Goal: Check status: Check status

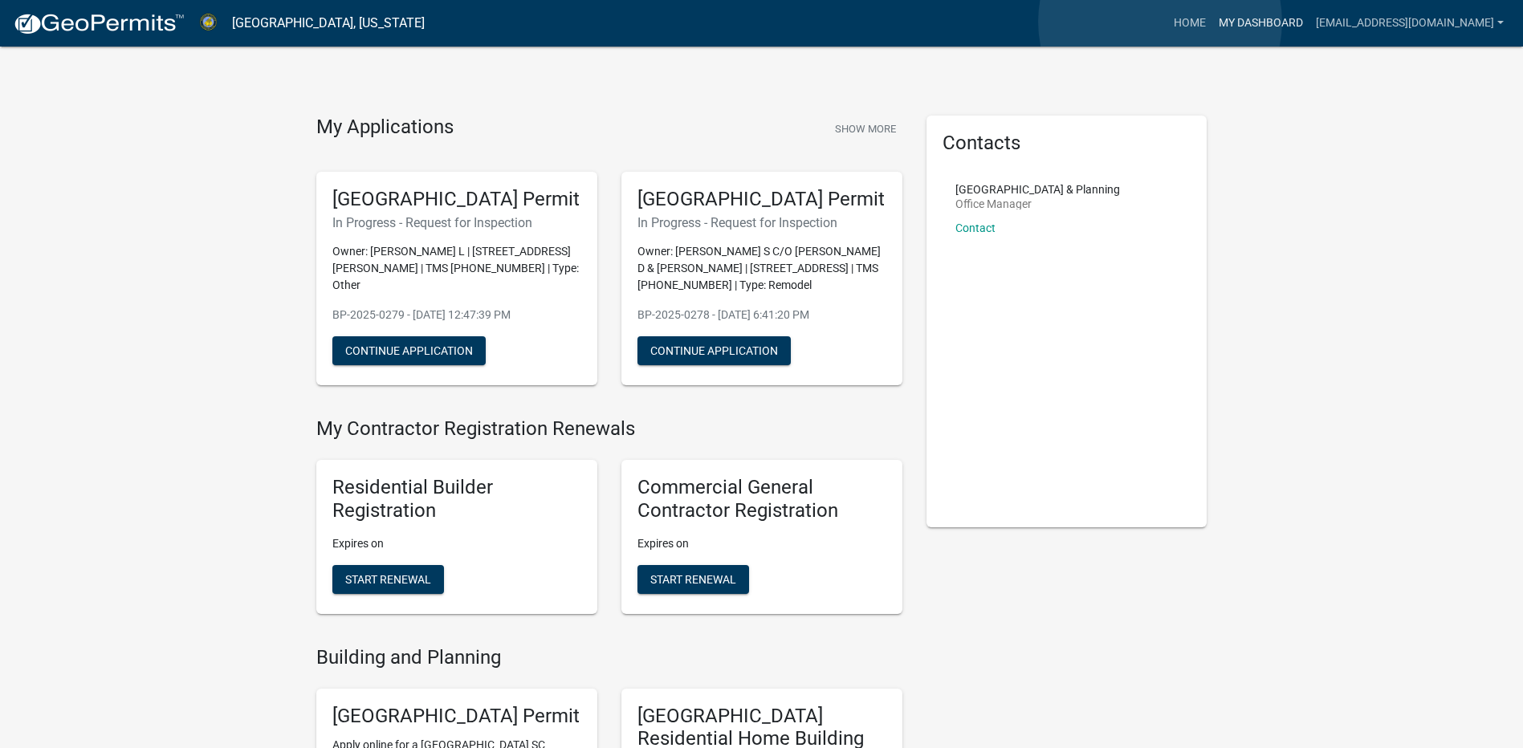
click at [1212, 22] on link "My Dashboard" at bounding box center [1260, 23] width 97 height 31
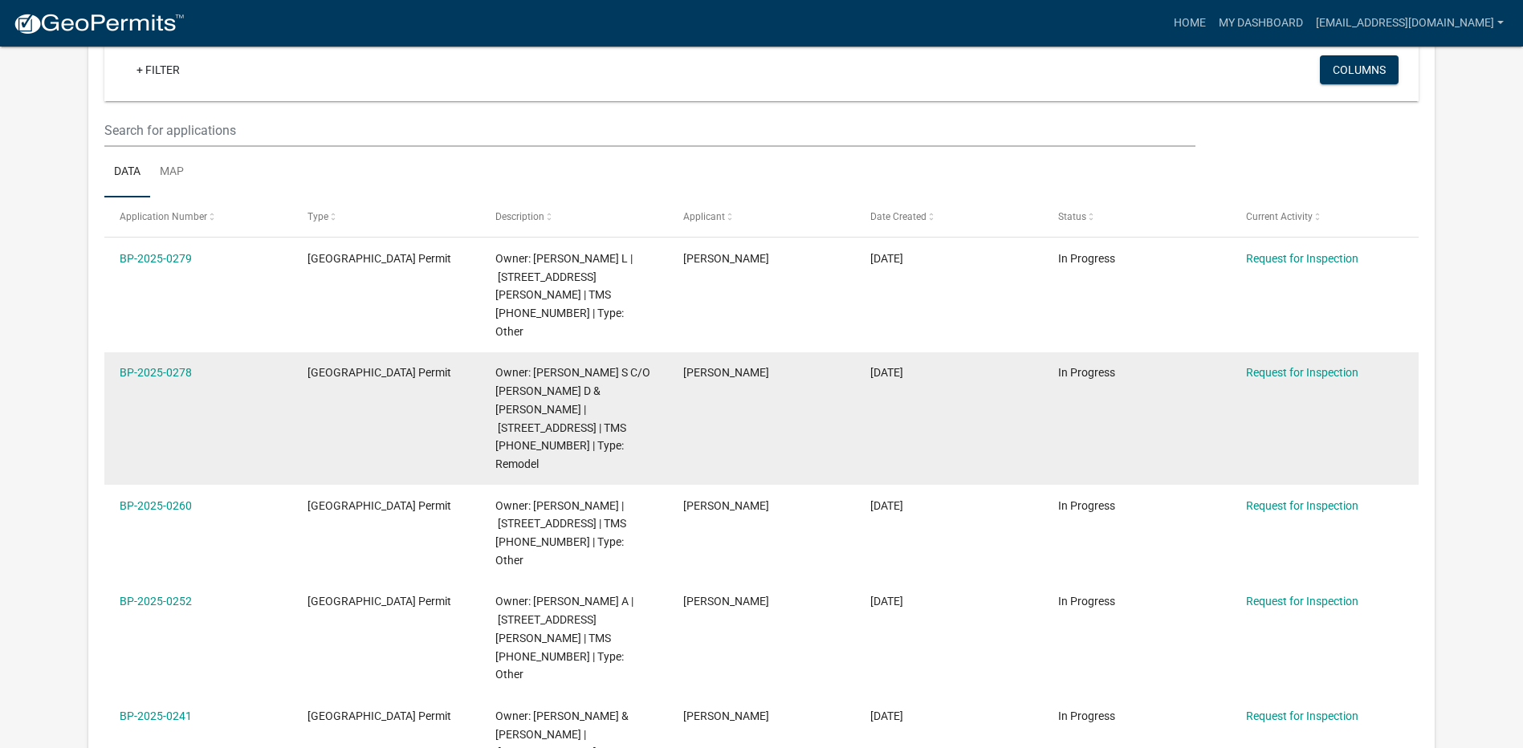
scroll to position [132, 0]
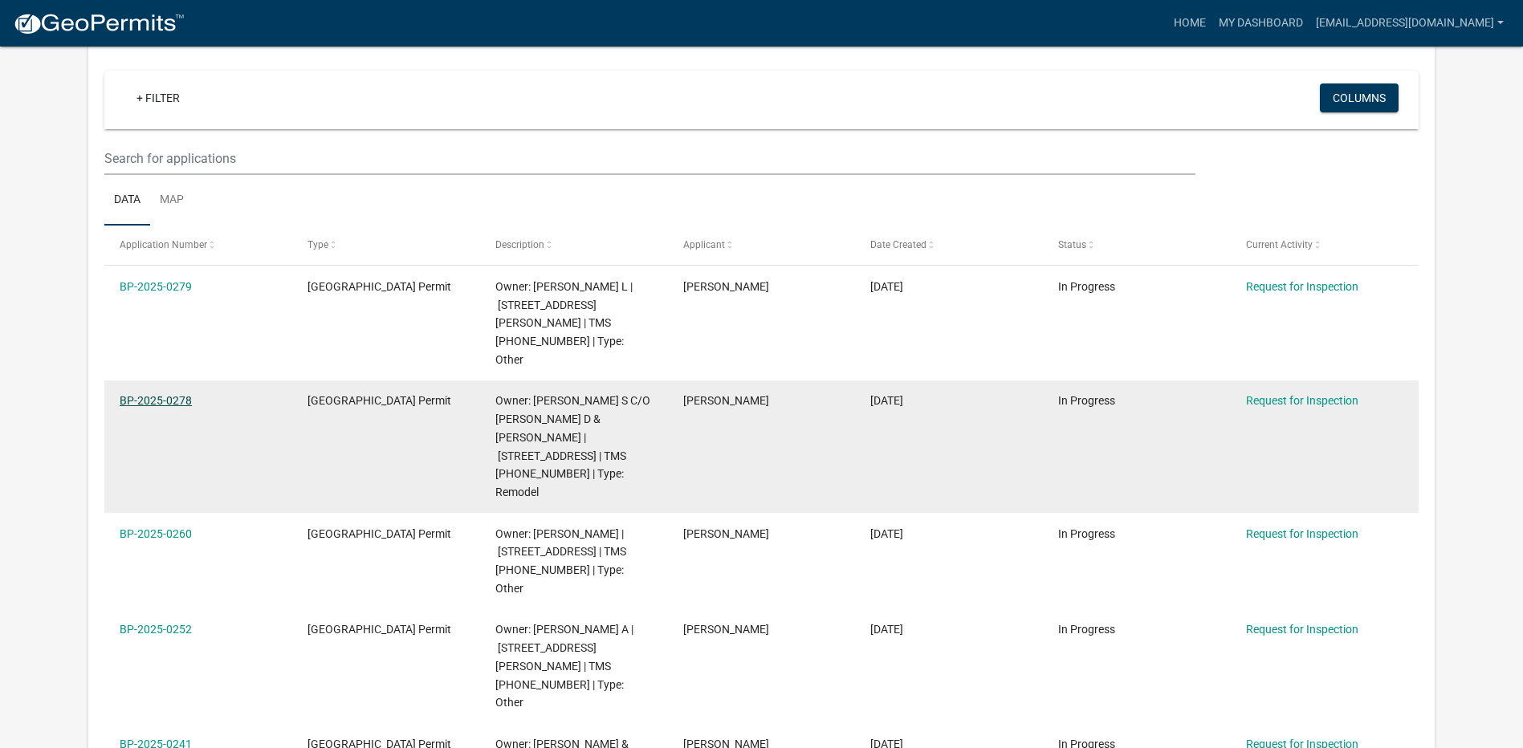
click at [163, 394] on link "BP-2025-0278" at bounding box center [156, 400] width 72 height 13
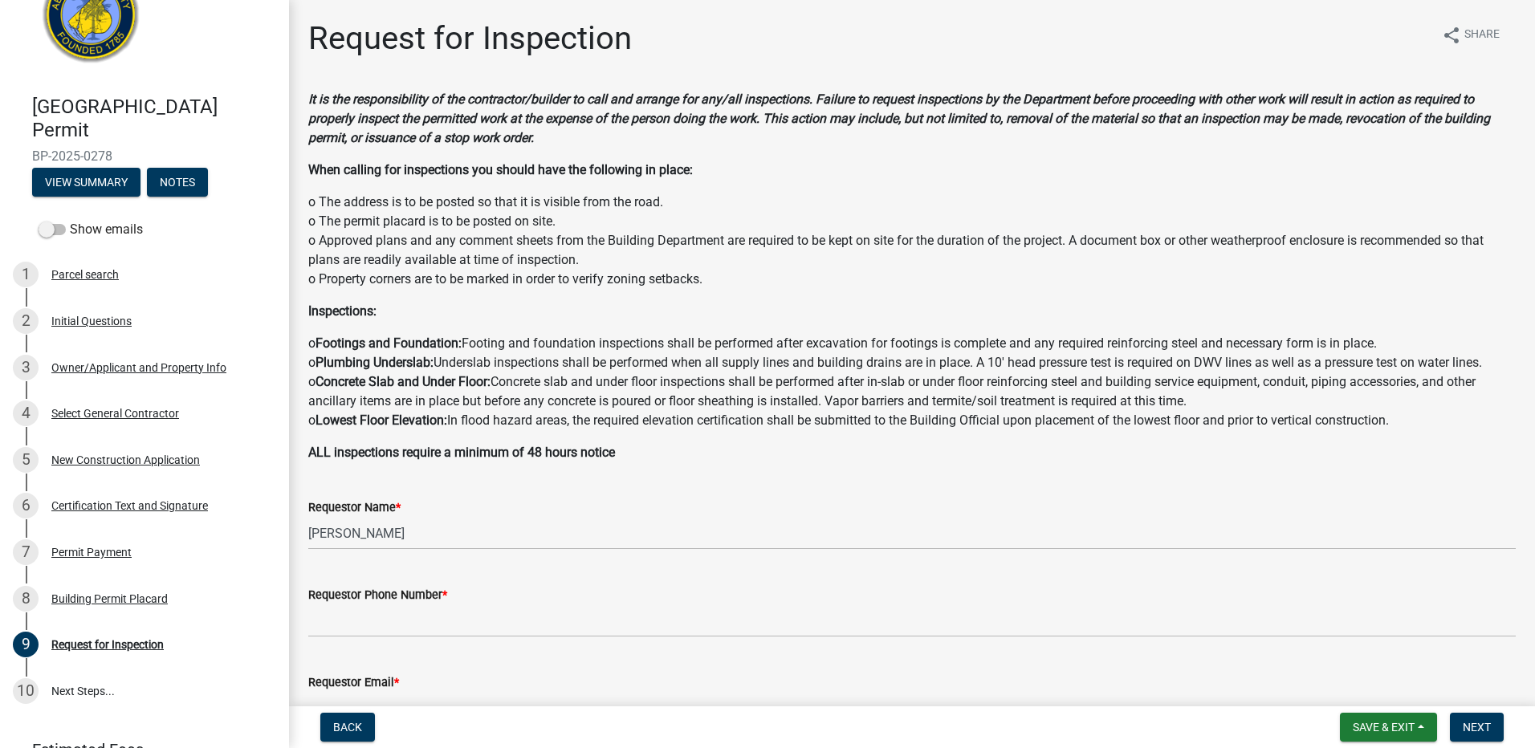
scroll to position [80, 0]
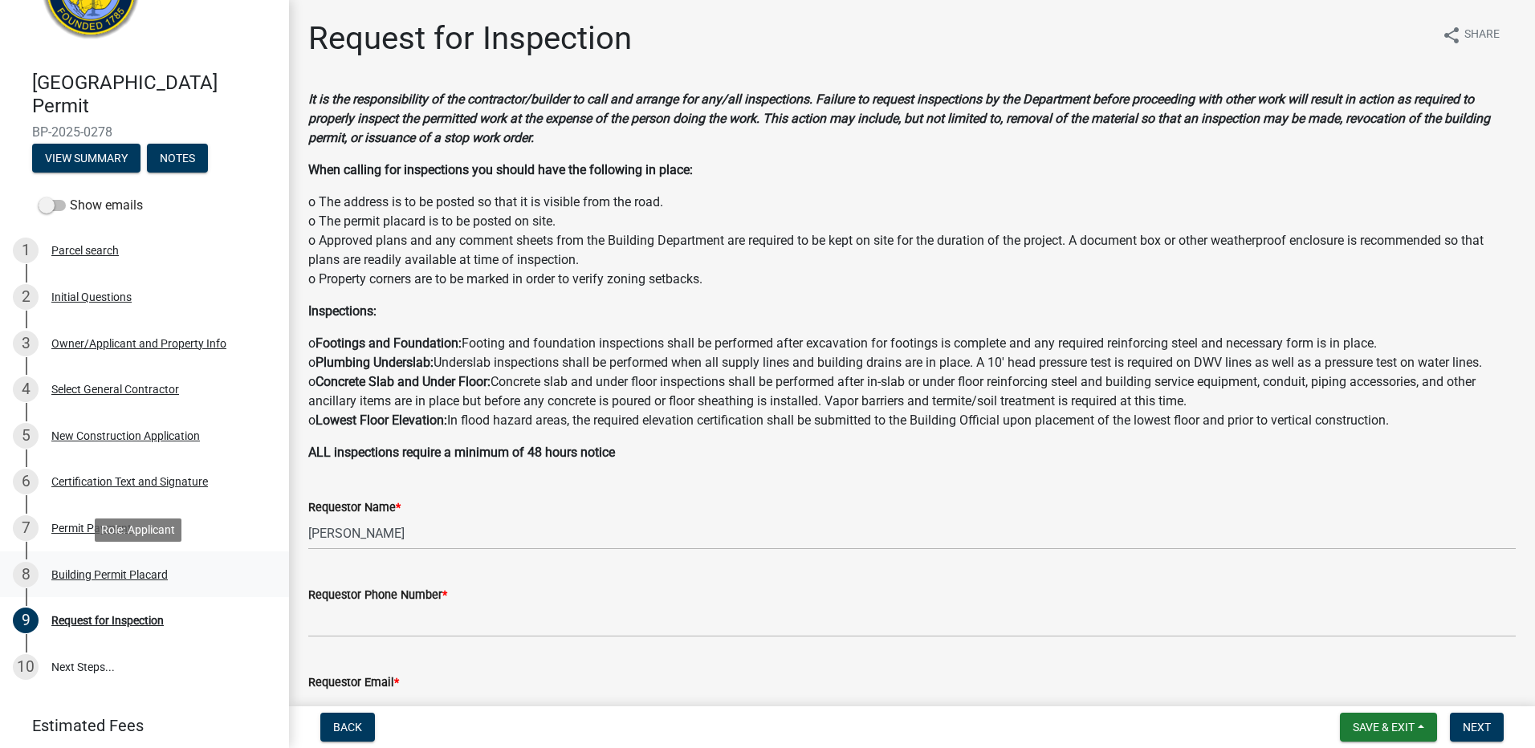
click at [74, 571] on div "Building Permit Placard" at bounding box center [109, 574] width 116 height 11
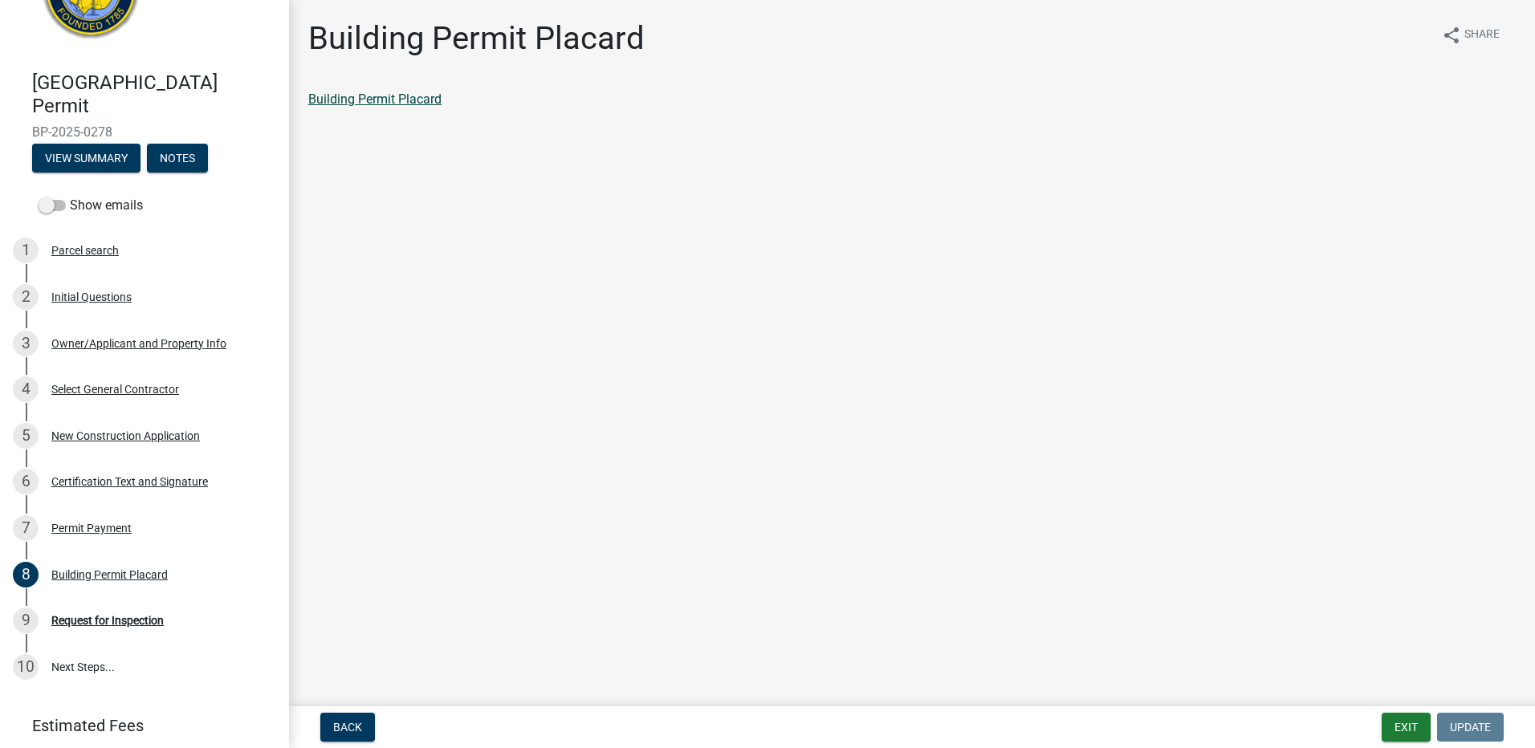
click at [409, 100] on link "Building Permit Placard" at bounding box center [374, 99] width 133 height 15
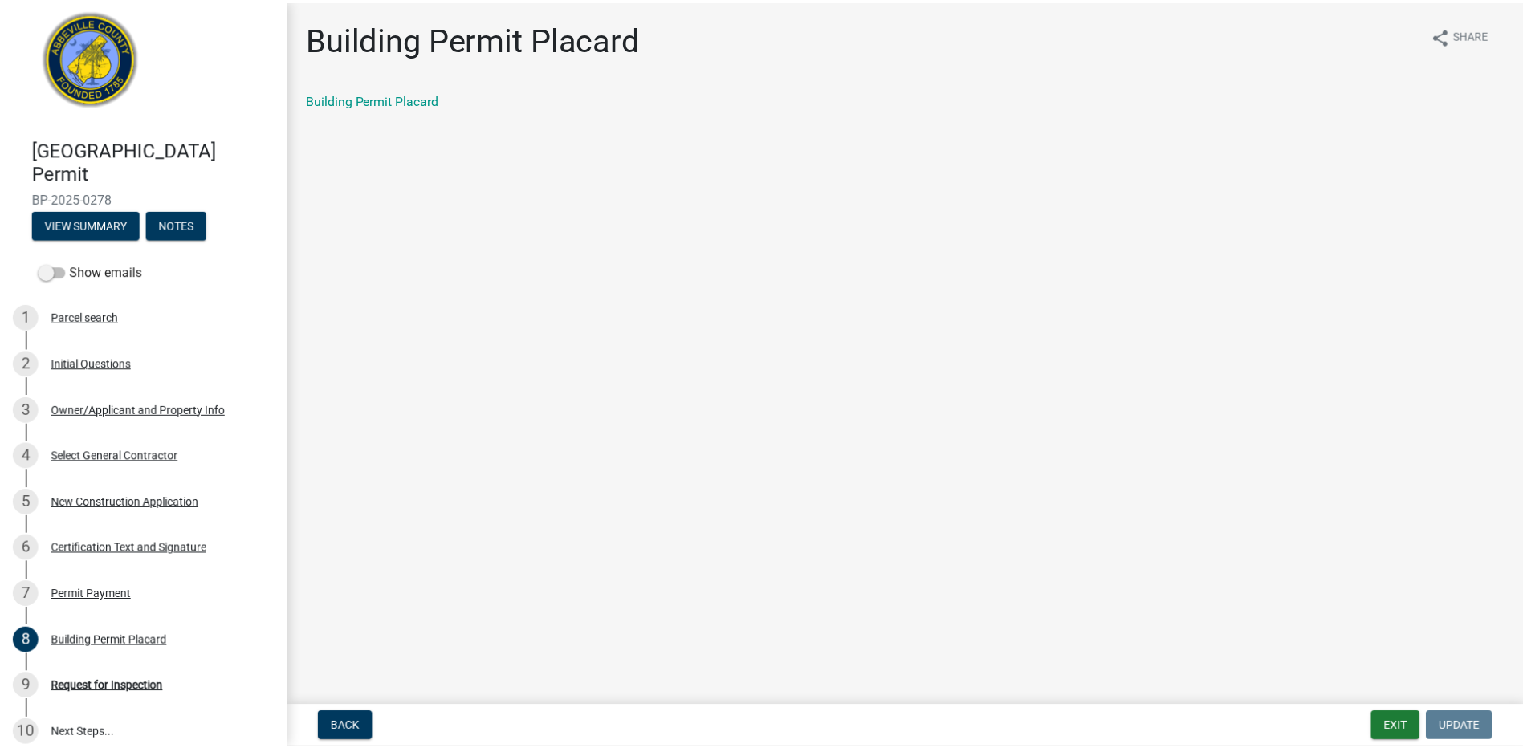
scroll to position [0, 0]
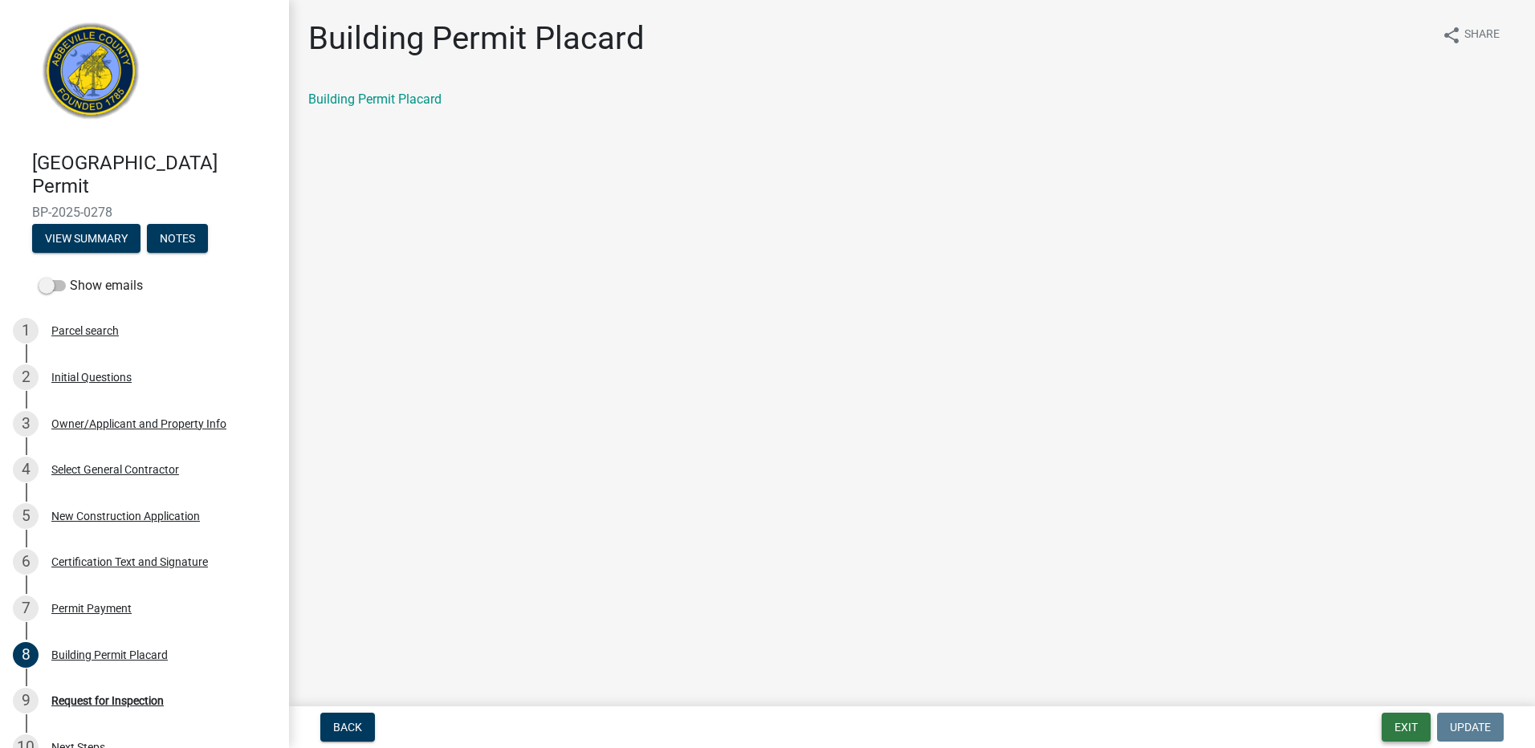
click at [1387, 722] on button "Exit" at bounding box center [1405, 727] width 49 height 29
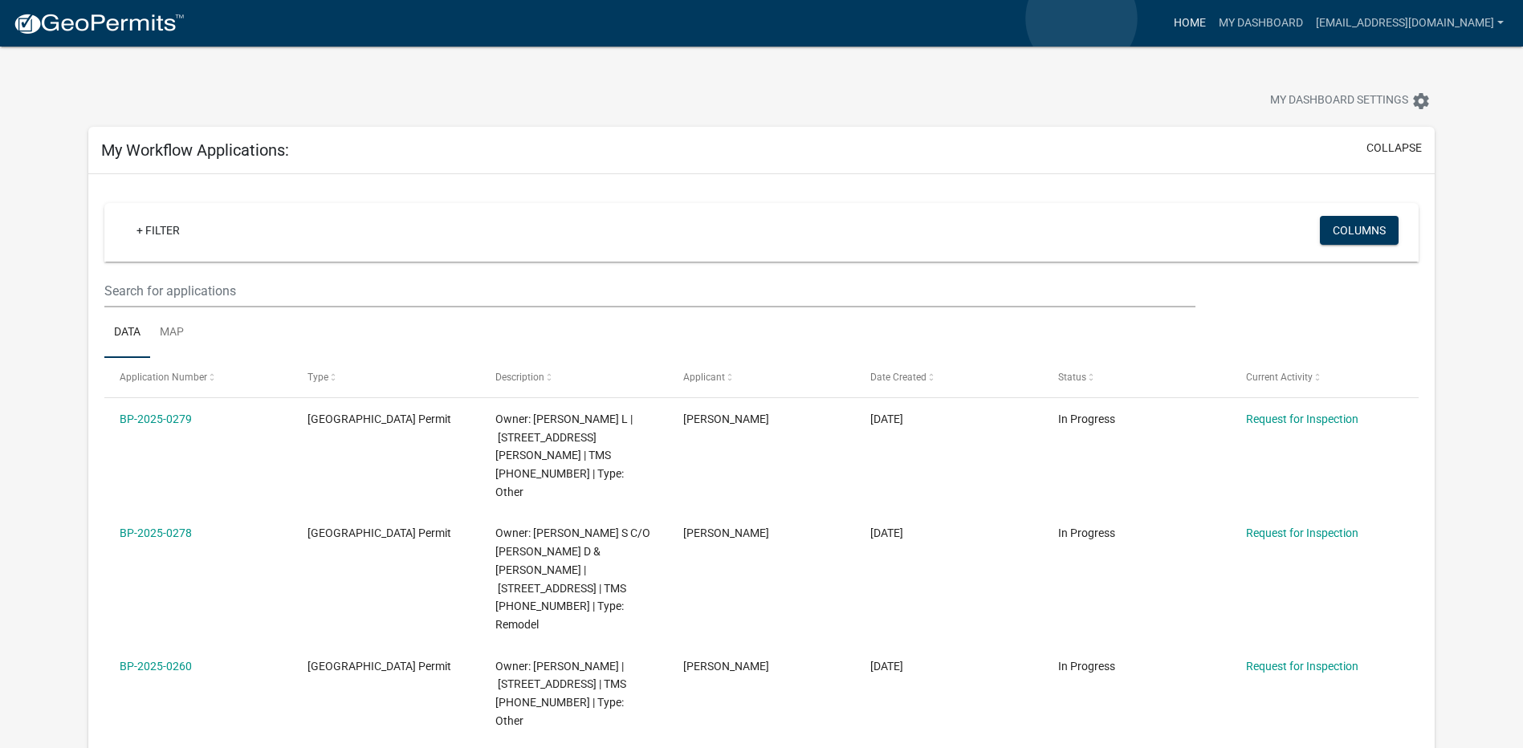
click at [1167, 18] on link "Home" at bounding box center [1189, 23] width 45 height 31
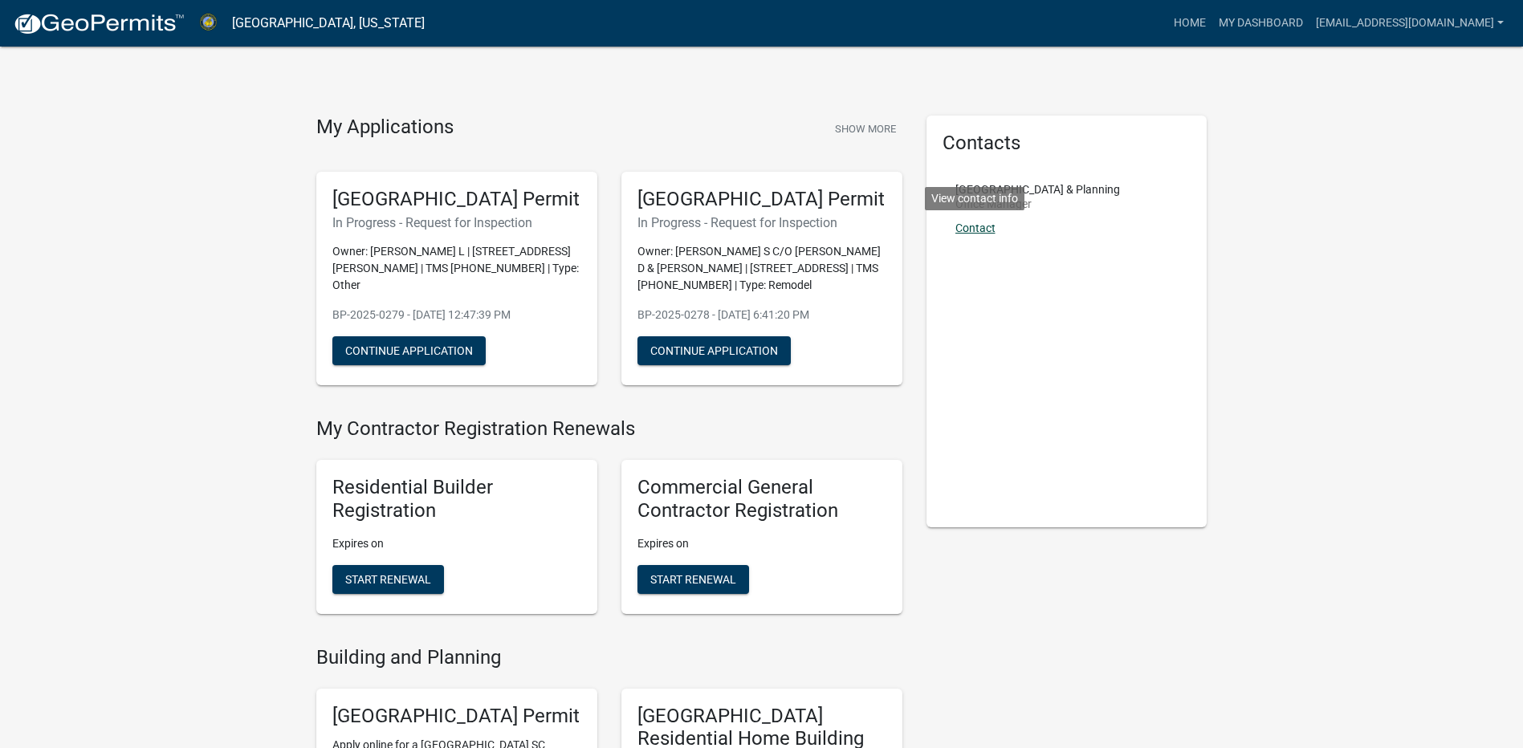
click at [973, 226] on link "Contact" at bounding box center [975, 228] width 40 height 13
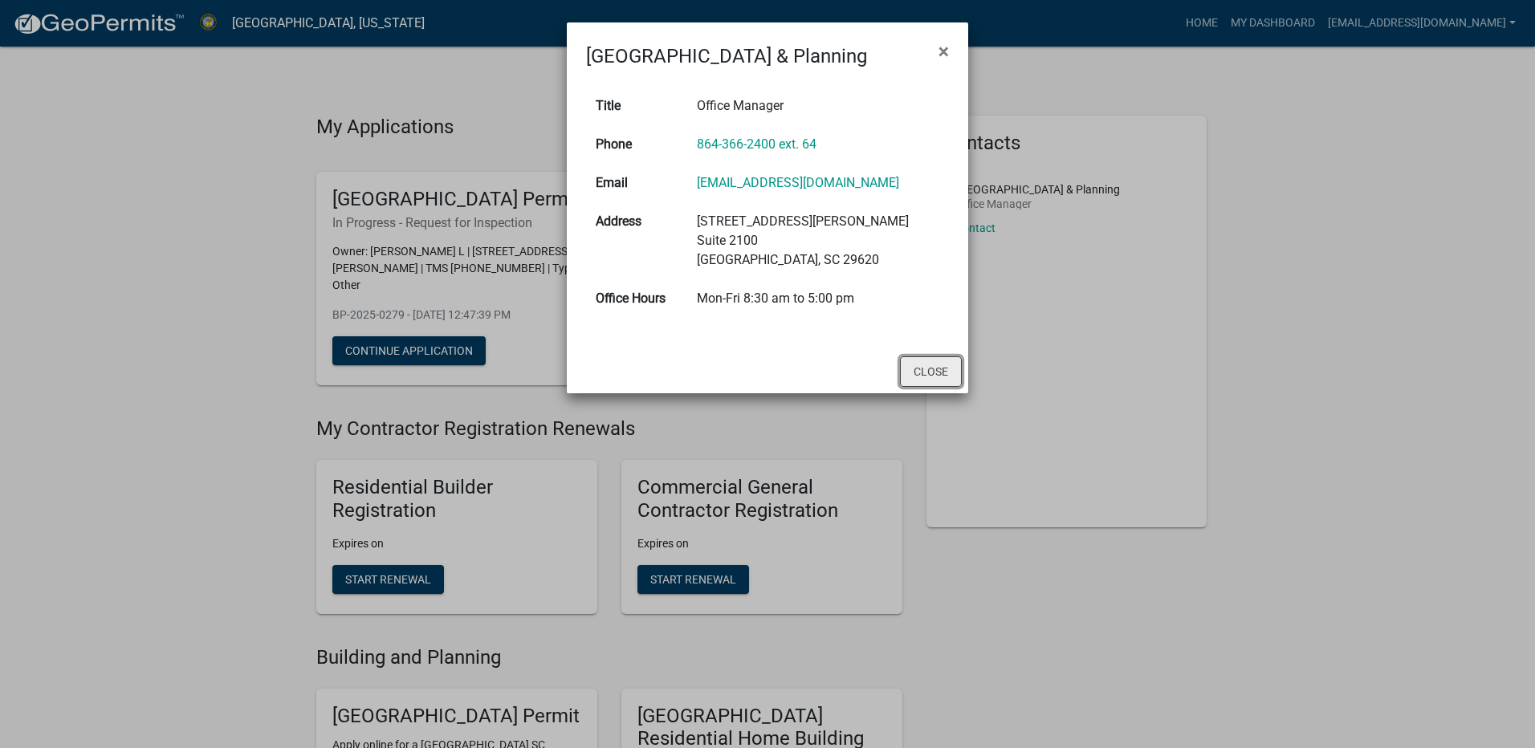
click at [913, 363] on button "Close" at bounding box center [931, 371] width 62 height 31
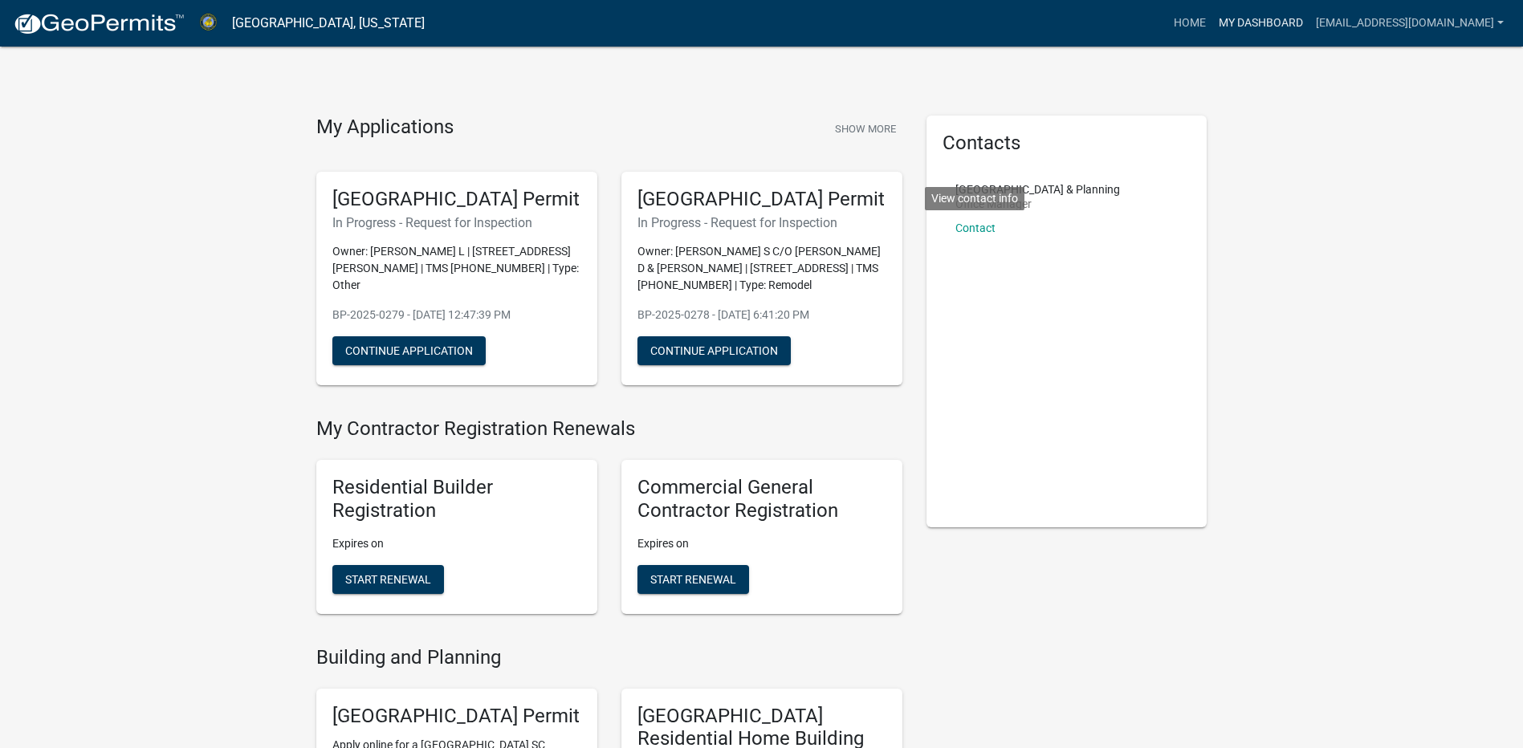
click at [1212, 21] on link "My Dashboard" at bounding box center [1260, 23] width 97 height 31
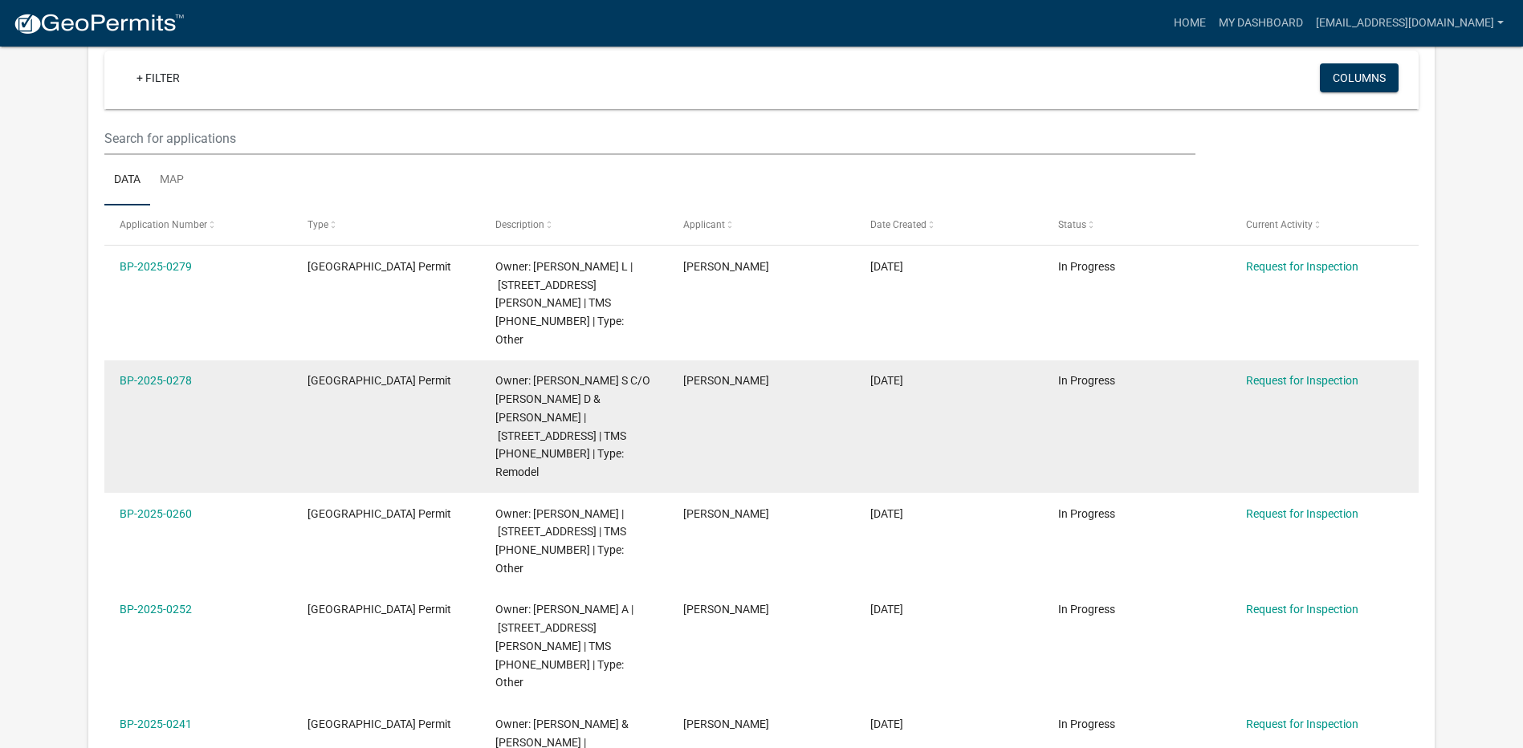
scroll to position [161, 0]
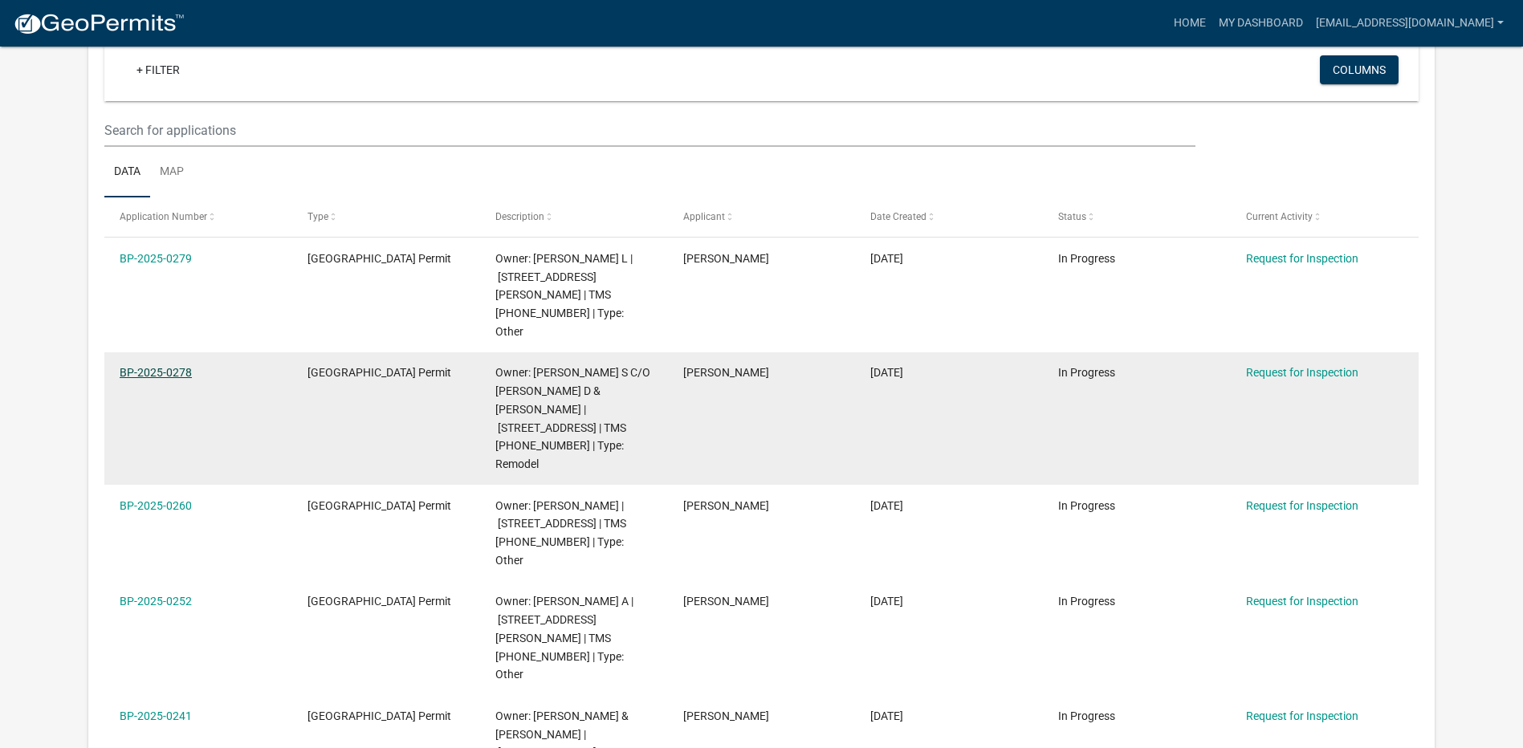
click at [157, 366] on link "BP-2025-0278" at bounding box center [156, 372] width 72 height 13
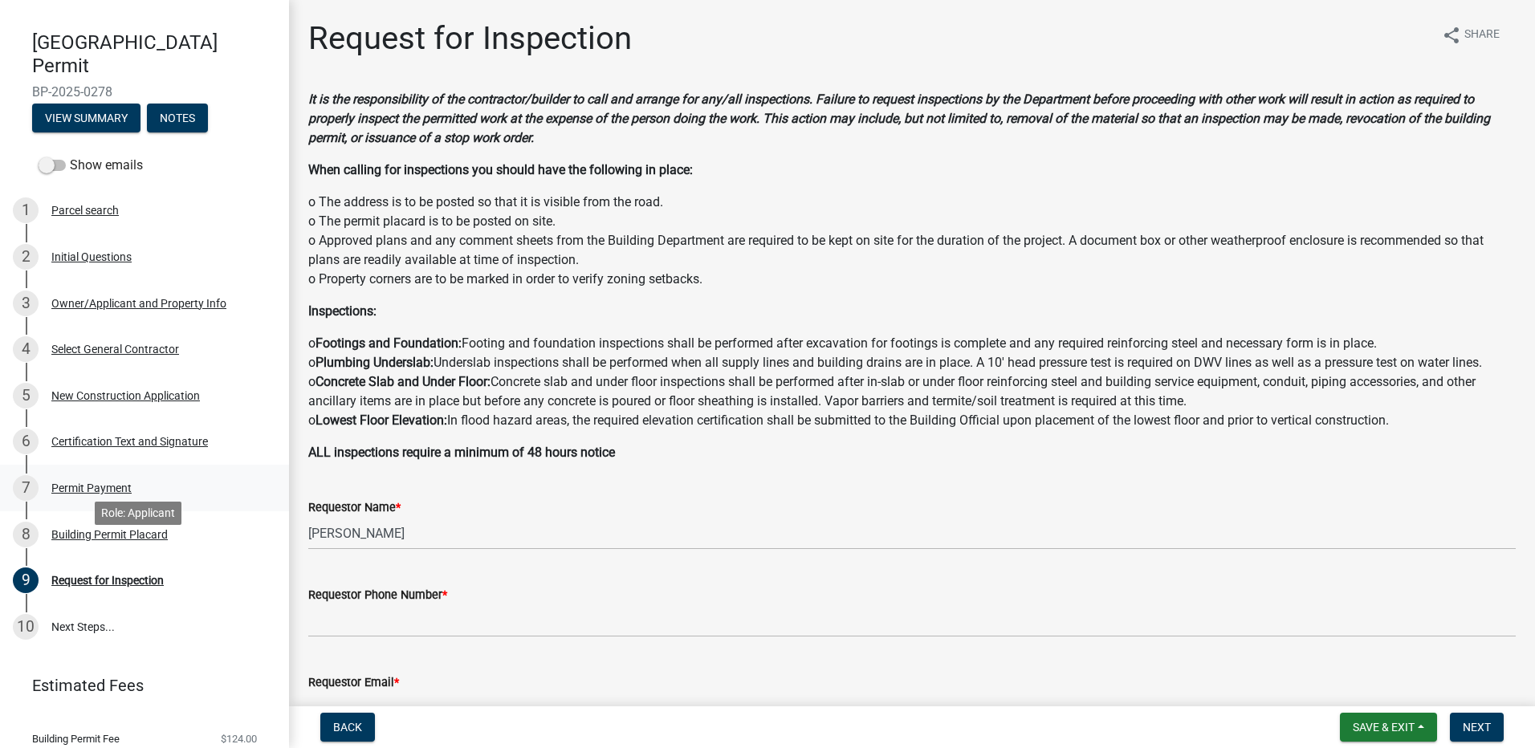
scroll to position [92, 0]
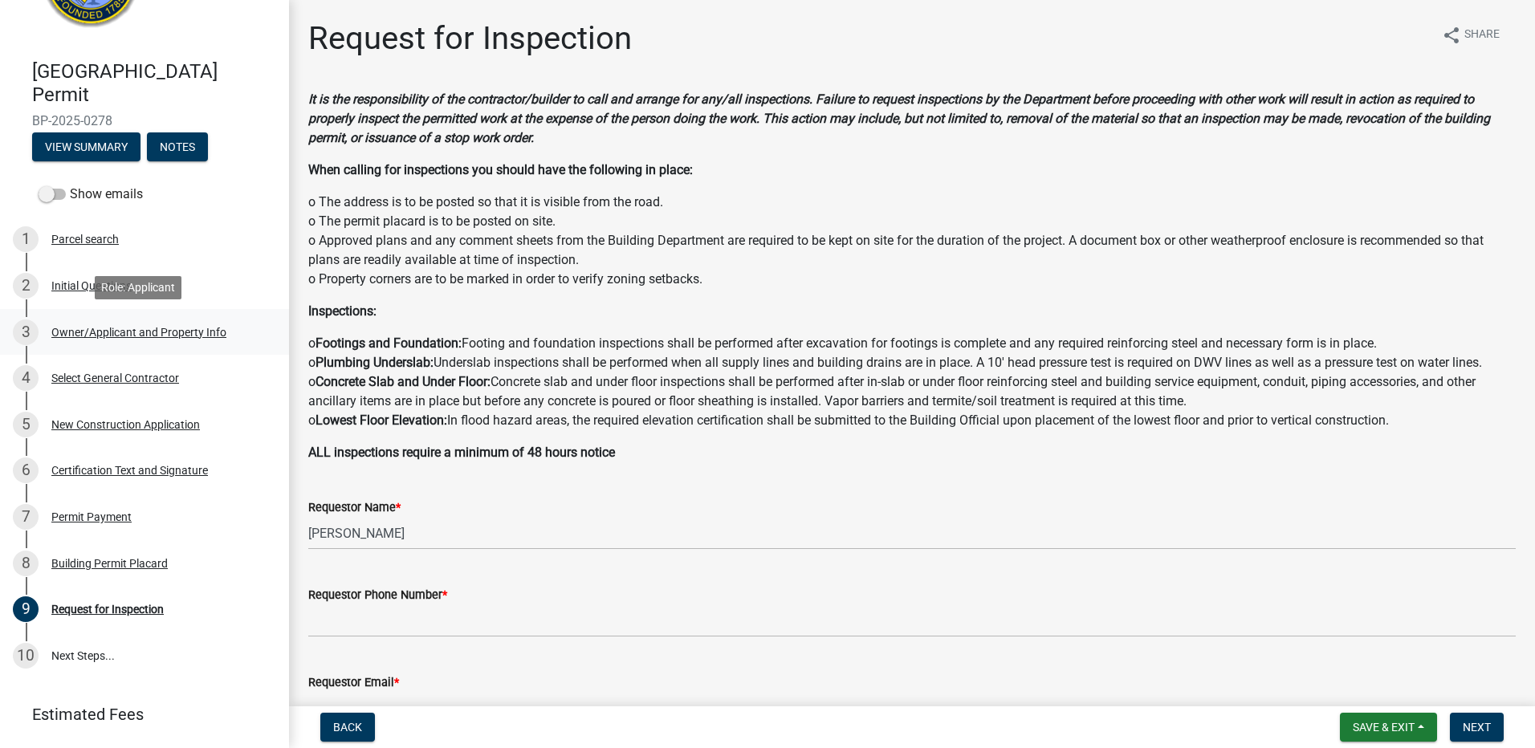
click at [169, 330] on div "Owner/Applicant and Property Info" at bounding box center [138, 332] width 175 height 11
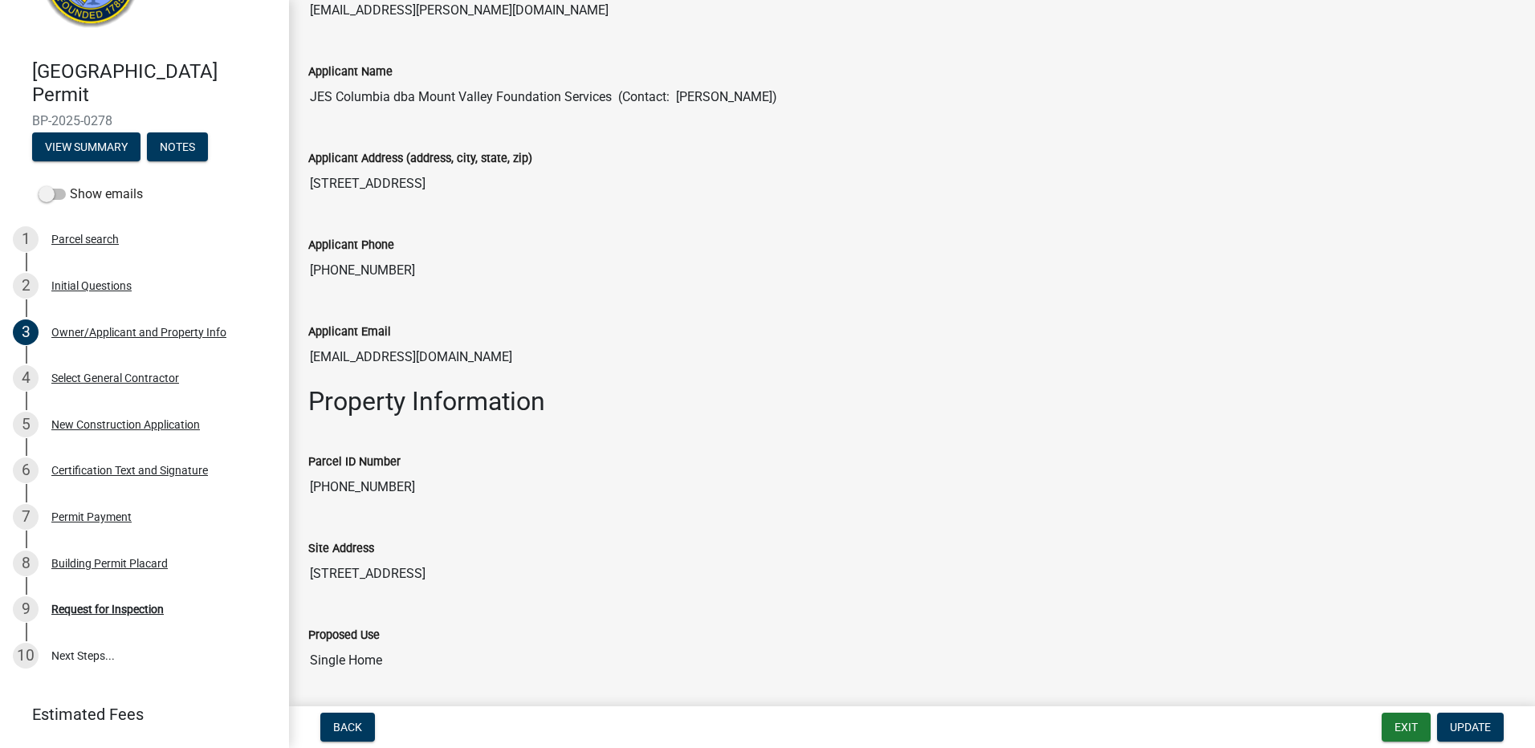
scroll to position [401, 0]
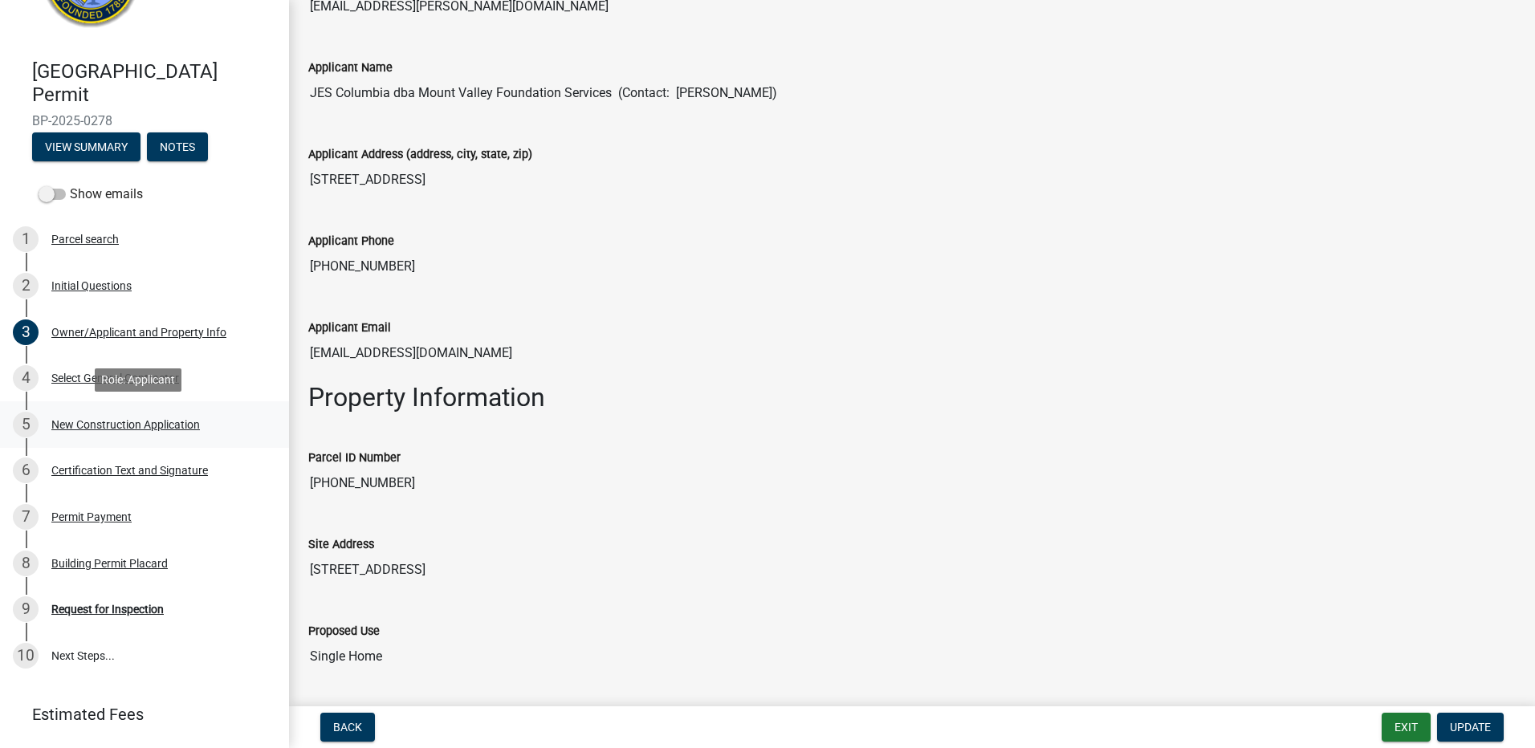
click at [142, 422] on div "New Construction Application" at bounding box center [125, 424] width 148 height 11
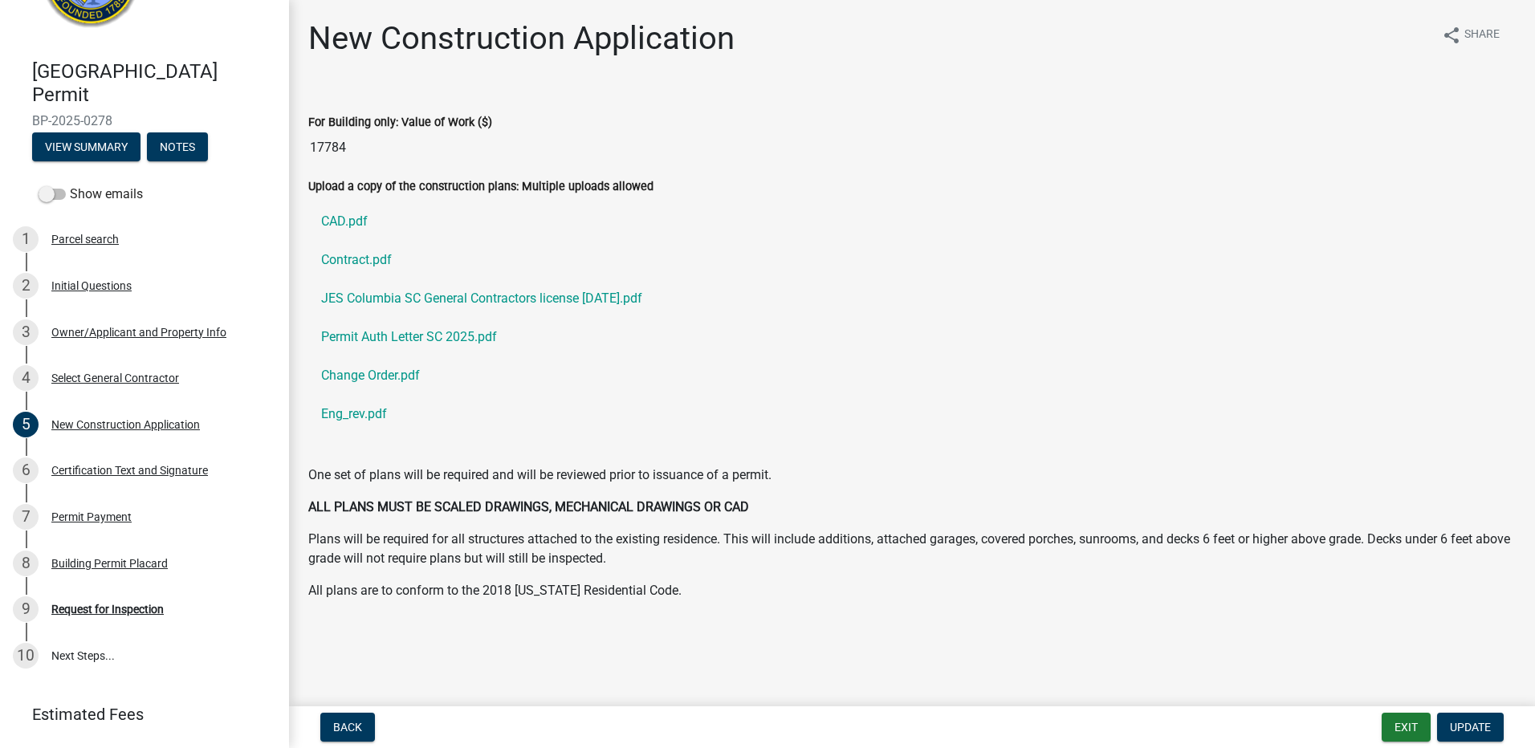
scroll to position [0, 0]
